Goal: Navigation & Orientation: Find specific page/section

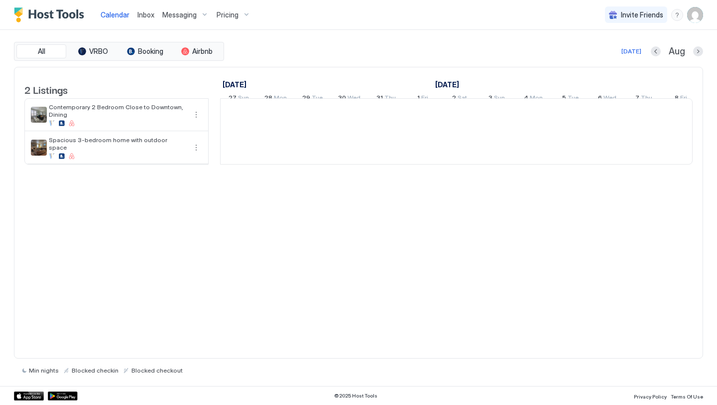
scroll to position [0, 554]
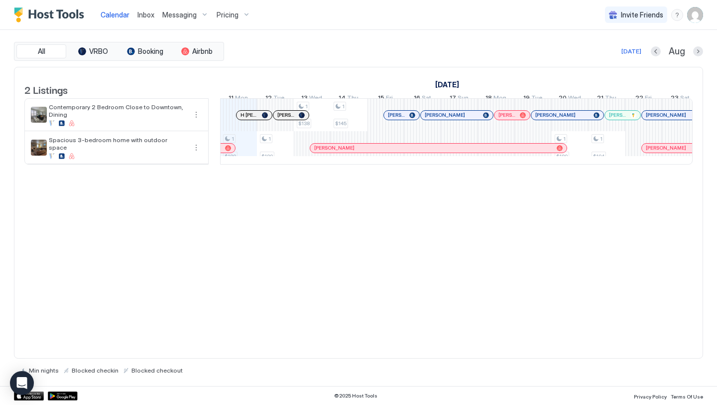
click at [143, 13] on span "Inbox" at bounding box center [146, 14] width 17 height 8
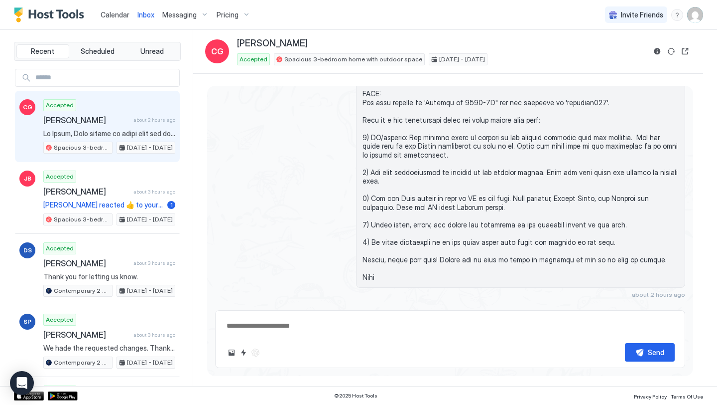
type textarea "*"
click at [126, 12] on span "Calendar" at bounding box center [115, 14] width 29 height 8
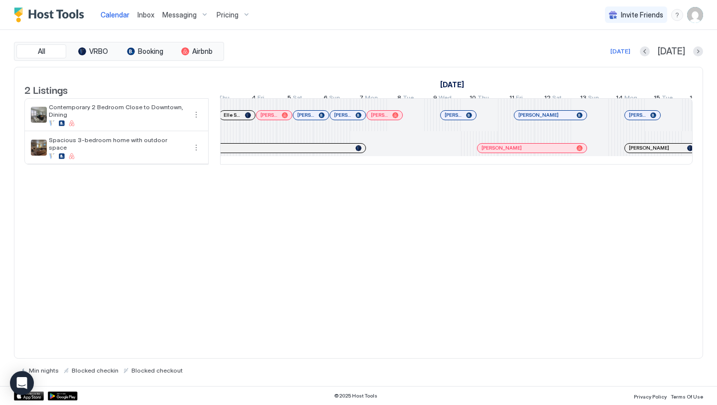
scroll to position [0, 550]
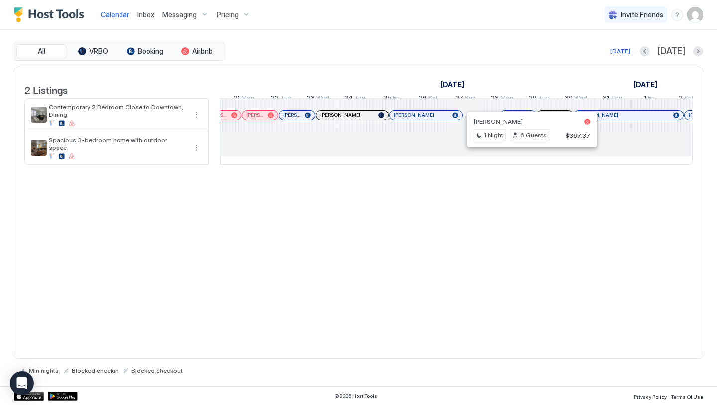
click at [501, 204] on div "2 Listings June 2025 July 2025 August 2025 17 Tue 18 Wed 19 Thu 20 Fri 21 Sat 2…" at bounding box center [359, 213] width 690 height 292
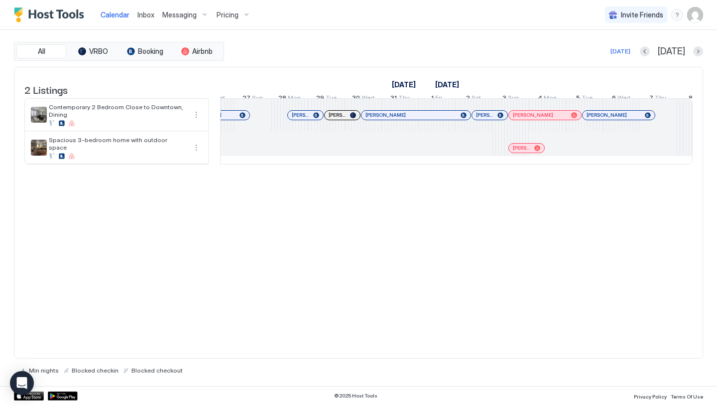
scroll to position [0, 761]
